Goal: Task Accomplishment & Management: Manage account settings

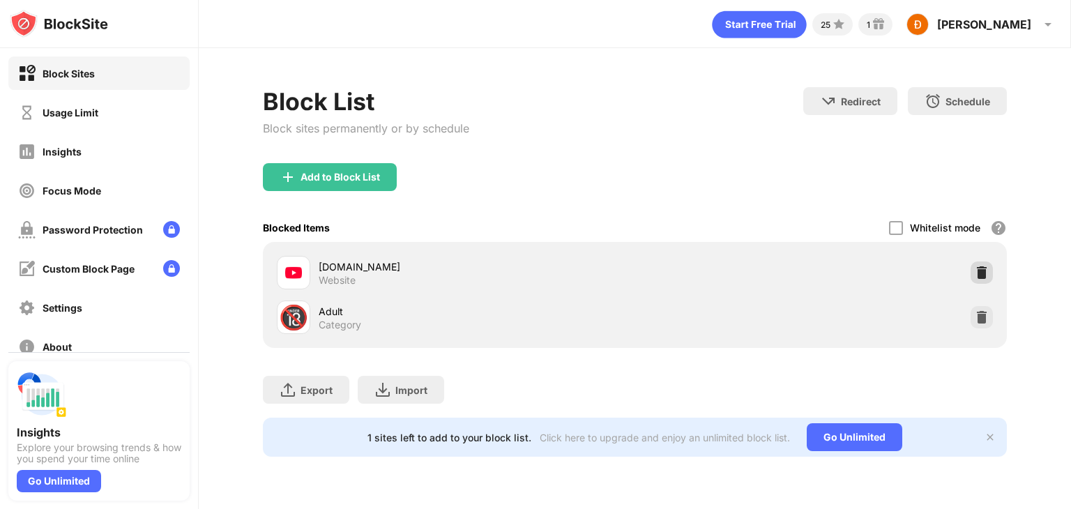
click at [984, 270] on img at bounding box center [981, 273] width 14 height 14
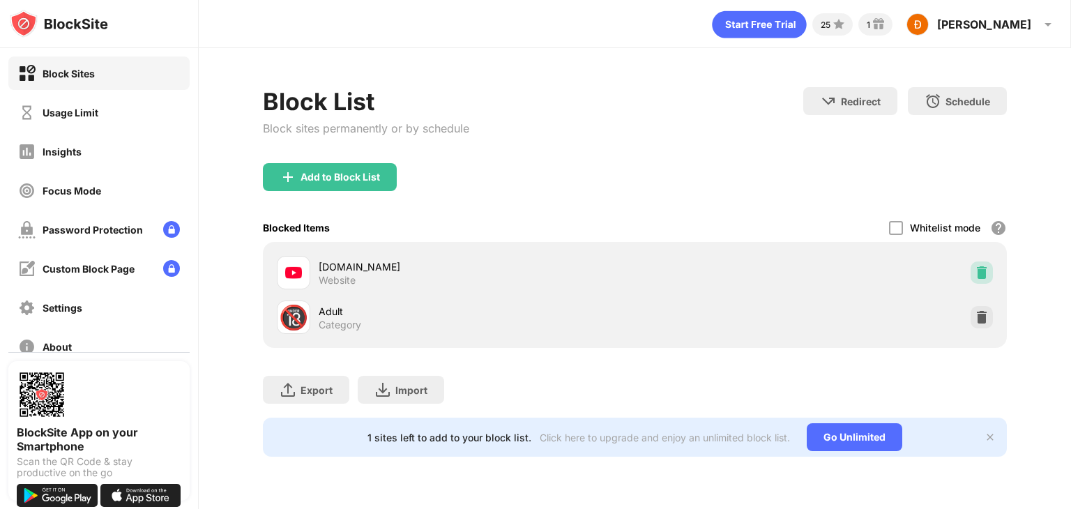
click at [981, 272] on img at bounding box center [981, 273] width 14 height 14
